Goal: Transaction & Acquisition: Subscribe to service/newsletter

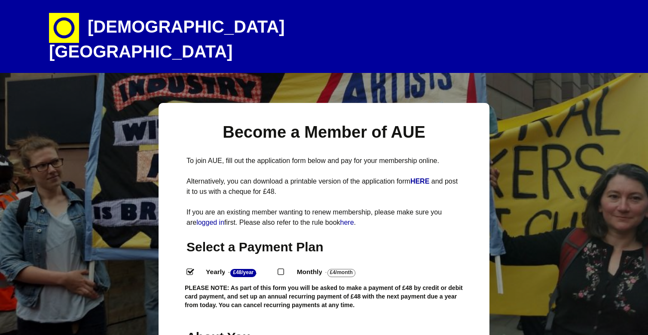
select select
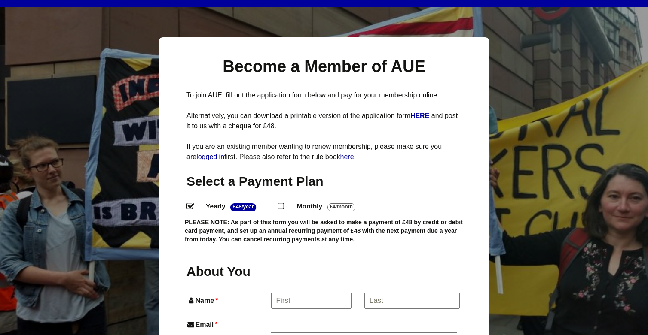
scroll to position [67, 0]
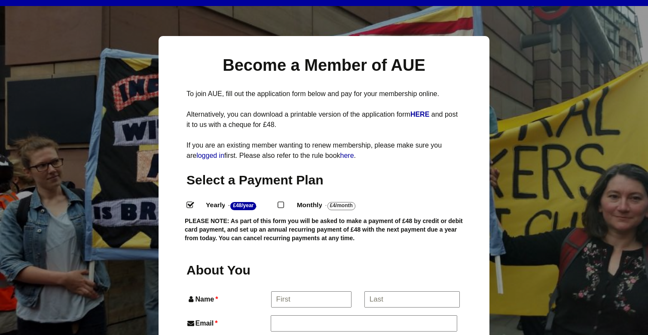
click at [282, 202] on input "Monthly - £4/Month ." at bounding box center [280, 205] width 6 height 6
radio input "true"
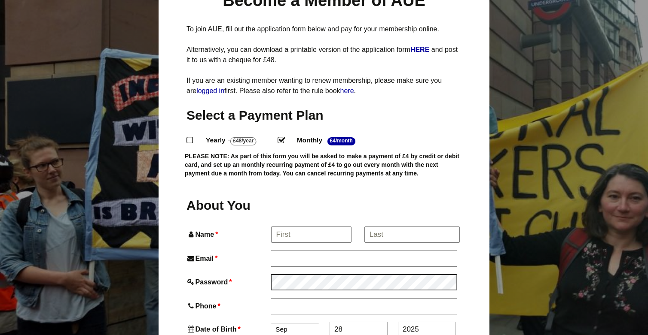
scroll to position [133, 0]
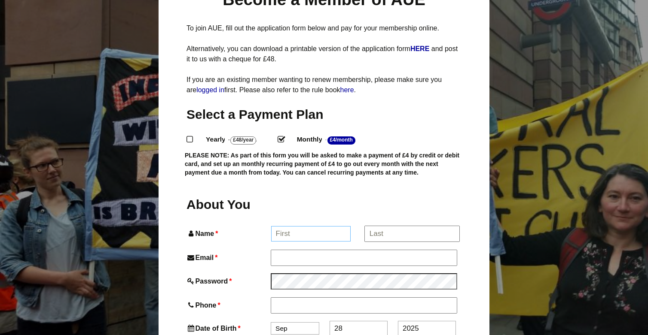
click at [308, 226] on input "Name *" at bounding box center [311, 233] width 80 height 15
type input "Ilayda"
type input "Akarca"
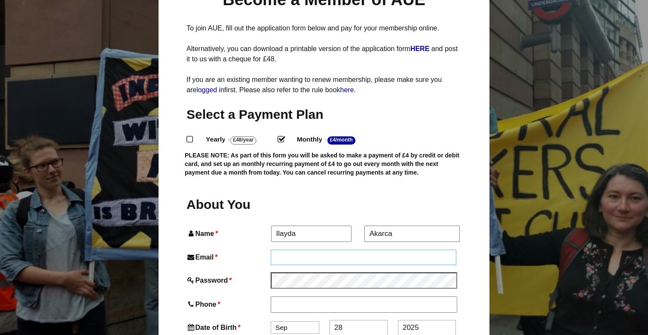
type input "ilayda.akarca@outlook.com"
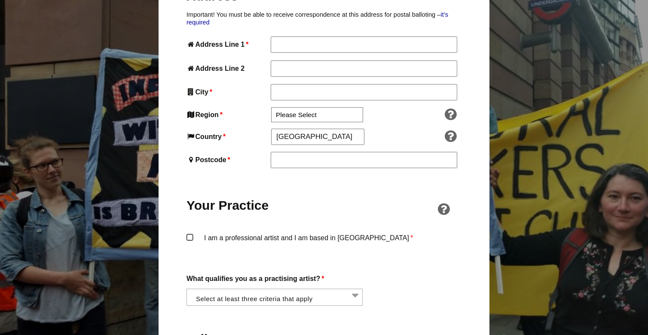
scroll to position [498, 0]
click at [316, 289] on li at bounding box center [277, 296] width 176 height 15
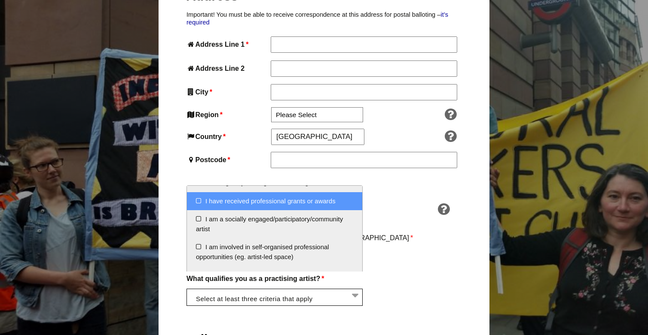
scroll to position [12, 0]
click at [379, 197] on div "Your Practice" at bounding box center [323, 200] width 275 height 49
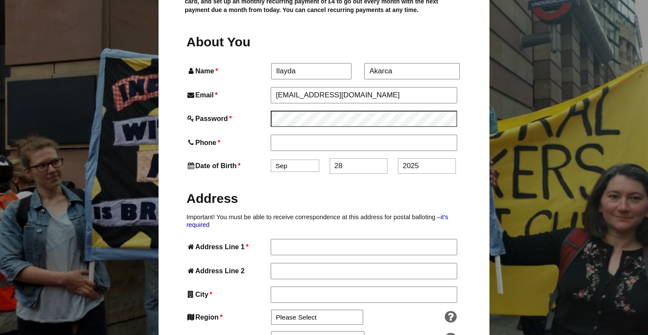
scroll to position [169, 0]
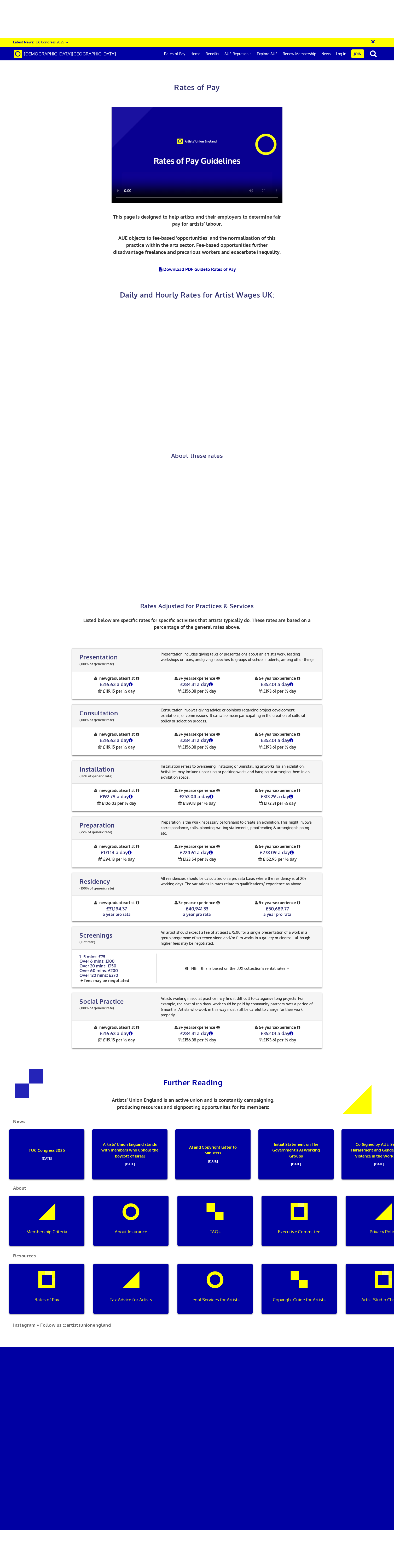
scroll to position [0, 4]
